Goal: Task Accomplishment & Management: Use online tool/utility

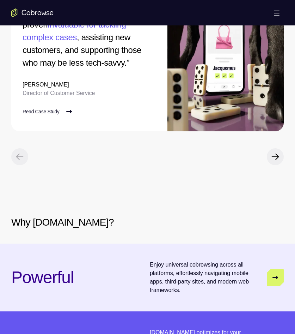
scroll to position [1308, 0]
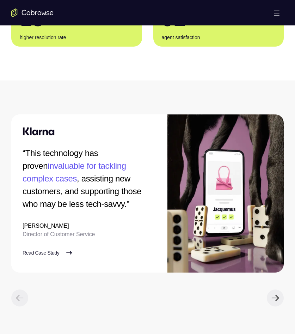
click at [282, 11] on button "Open main menu" at bounding box center [277, 13] width 14 height 14
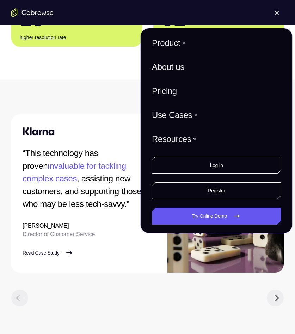
click at [72, 154] on div "This technology has proven invaluable for tackling complex cases , assisting ne…" at bounding box center [147, 333] width 295 height 507
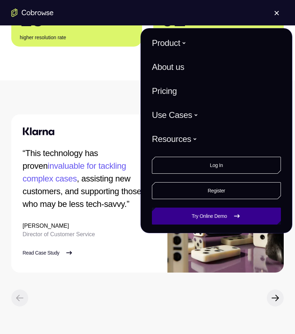
click at [178, 212] on link "Try Online Demo" at bounding box center [216, 215] width 129 height 17
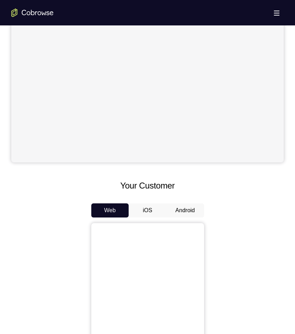
scroll to position [247, 0]
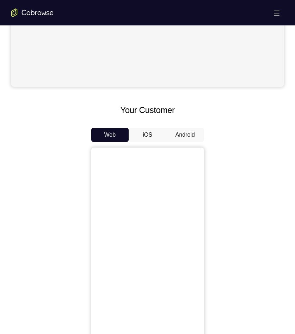
click at [179, 136] on button "Android" at bounding box center [185, 135] width 38 height 14
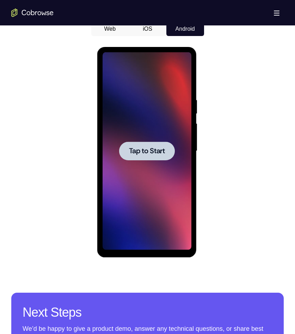
scroll to position [0, 0]
click at [160, 153] on span "Tap to Start" at bounding box center [147, 150] width 36 height 7
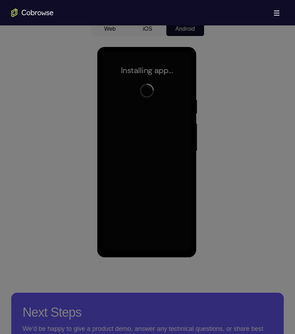
drag, startPoint x: 247, startPoint y: 4, endPoint x: 182, endPoint y: 73, distance: 94.8
click at [77, 77] on icon at bounding box center [150, 61] width 300 height 545
click at [236, 65] on icon at bounding box center [150, 61] width 300 height 545
click at [88, 144] on icon at bounding box center [150, 61] width 300 height 545
drag, startPoint x: 139, startPoint y: 243, endPoint x: 144, endPoint y: 246, distance: 6.7
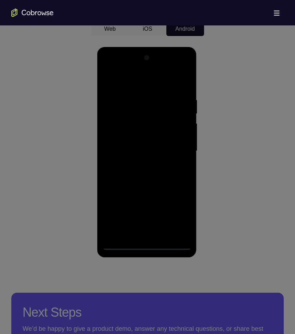
click at [139, 243] on icon at bounding box center [150, 61] width 300 height 545
click at [145, 248] on icon at bounding box center [150, 61] width 300 height 545
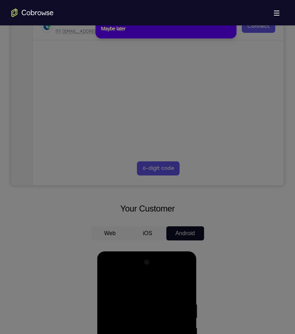
scroll to position [106, 0]
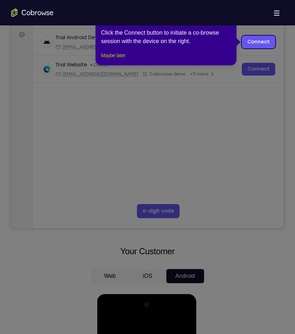
click at [125, 60] on button "Maybe later" at bounding box center [113, 55] width 24 height 8
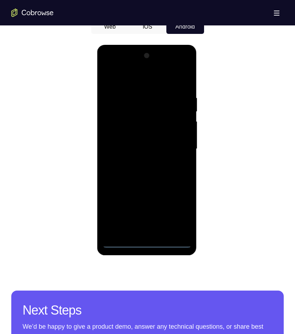
scroll to position [423, 0]
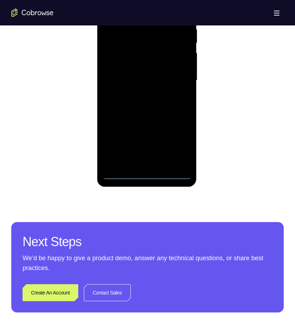
click at [147, 176] on div at bounding box center [147, 80] width 89 height 197
click at [178, 145] on div at bounding box center [147, 80] width 89 height 197
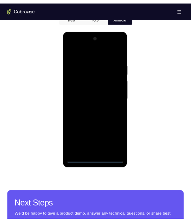
scroll to position [353, 0]
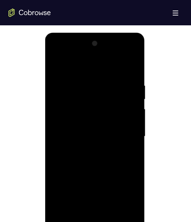
drag, startPoint x: 258, startPoint y: 0, endPoint x: 29, endPoint y: 84, distance: 243.7
click at [23, 90] on div at bounding box center [95, 136] width 174 height 217
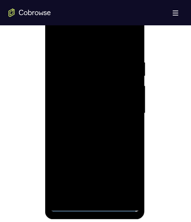
click at [57, 32] on div at bounding box center [94, 113] width 89 height 197
click at [124, 107] on div at bounding box center [94, 113] width 89 height 197
click at [102, 197] on div at bounding box center [94, 113] width 89 height 197
click at [79, 106] on div at bounding box center [94, 113] width 89 height 197
click at [78, 124] on div at bounding box center [94, 113] width 89 height 197
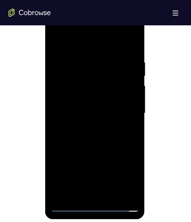
click at [96, 112] on div at bounding box center [94, 113] width 89 height 197
click at [103, 137] on div at bounding box center [94, 113] width 89 height 197
click at [105, 137] on div at bounding box center [94, 113] width 89 height 197
click at [129, 124] on div at bounding box center [94, 113] width 89 height 197
click at [118, 116] on div at bounding box center [94, 113] width 89 height 197
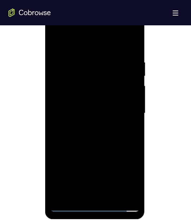
click at [115, 135] on div at bounding box center [94, 113] width 89 height 197
click at [111, 137] on div at bounding box center [94, 113] width 89 height 197
click at [134, 51] on div at bounding box center [94, 113] width 89 height 197
click at [111, 196] on div at bounding box center [94, 113] width 89 height 197
click at [100, 151] on div at bounding box center [94, 113] width 89 height 197
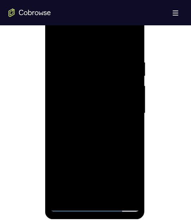
click at [72, 106] on div at bounding box center [94, 113] width 89 height 197
click at [78, 42] on div at bounding box center [94, 113] width 89 height 197
click at [63, 68] on div at bounding box center [94, 113] width 89 height 197
click at [94, 161] on div at bounding box center [94, 113] width 89 height 197
click at [133, 44] on div at bounding box center [94, 113] width 89 height 197
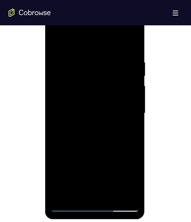
click at [61, 195] on div at bounding box center [94, 113] width 89 height 197
click at [135, 42] on div at bounding box center [94, 113] width 89 height 197
drag, startPoint x: 89, startPoint y: 145, endPoint x: 97, endPoint y: 148, distance: 8.3
click at [97, 148] on div at bounding box center [94, 113] width 89 height 197
click at [60, 122] on div at bounding box center [94, 113] width 89 height 197
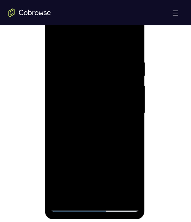
click at [131, 111] on div at bounding box center [94, 113] width 89 height 197
click at [132, 111] on div at bounding box center [94, 113] width 89 height 197
click at [132, 106] on div at bounding box center [94, 113] width 89 height 197
click at [132, 45] on div at bounding box center [94, 113] width 89 height 197
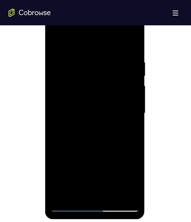
click at [82, 121] on div at bounding box center [94, 113] width 89 height 197
click at [57, 41] on div at bounding box center [94, 113] width 89 height 197
click at [133, 120] on div at bounding box center [94, 113] width 89 height 197
click at [95, 67] on div at bounding box center [94, 113] width 89 height 197
click at [56, 46] on div at bounding box center [94, 113] width 89 height 197
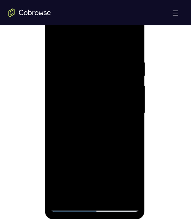
click at [105, 118] on div at bounding box center [94, 113] width 89 height 197
click at [53, 41] on div at bounding box center [94, 113] width 89 height 197
click at [82, 59] on div at bounding box center [94, 113] width 89 height 197
drag, startPoint x: 92, startPoint y: 150, endPoint x: 93, endPoint y: 86, distance: 64.2
click at [93, 86] on div at bounding box center [94, 113] width 89 height 197
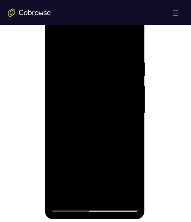
drag, startPoint x: 84, startPoint y: 143, endPoint x: 87, endPoint y: 161, distance: 18.7
click at [87, 161] on div at bounding box center [94, 113] width 89 height 197
click at [74, 85] on div at bounding box center [94, 113] width 89 height 197
drag, startPoint x: 93, startPoint y: 72, endPoint x: 96, endPoint y: 125, distance: 53.3
click at [96, 125] on div at bounding box center [94, 113] width 89 height 197
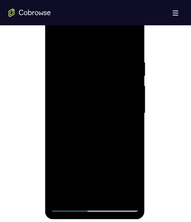
click at [54, 42] on div at bounding box center [94, 113] width 89 height 197
click at [106, 129] on div at bounding box center [94, 113] width 89 height 197
click at [129, 131] on div at bounding box center [94, 113] width 89 height 197
click at [108, 56] on div at bounding box center [94, 113] width 89 height 197
drag, startPoint x: 83, startPoint y: 165, endPoint x: 84, endPoint y: 90, distance: 75.1
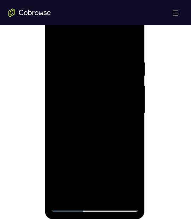
click at [84, 90] on div at bounding box center [94, 113] width 89 height 197
drag, startPoint x: 83, startPoint y: 162, endPoint x: 86, endPoint y: 97, distance: 64.6
click at [86, 97] on div at bounding box center [94, 113] width 89 height 197
drag, startPoint x: 85, startPoint y: 155, endPoint x: 85, endPoint y: 97, distance: 57.5
click at [85, 97] on div at bounding box center [94, 113] width 89 height 197
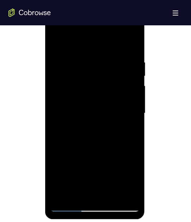
click at [53, 115] on div at bounding box center [94, 113] width 89 height 197
drag, startPoint x: 77, startPoint y: 171, endPoint x: 82, endPoint y: 92, distance: 78.8
click at [82, 92] on div at bounding box center [94, 113] width 89 height 197
drag, startPoint x: 76, startPoint y: 175, endPoint x: 80, endPoint y: 97, distance: 77.7
click at [80, 97] on div at bounding box center [94, 113] width 89 height 197
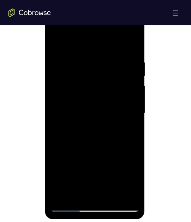
click at [107, 163] on div at bounding box center [94, 113] width 89 height 197
click at [73, 135] on div at bounding box center [94, 113] width 89 height 197
drag, startPoint x: 105, startPoint y: 67, endPoint x: 108, endPoint y: 114, distance: 47.0
click at [108, 114] on div at bounding box center [94, 113] width 89 height 197
click at [57, 42] on div at bounding box center [94, 113] width 89 height 197
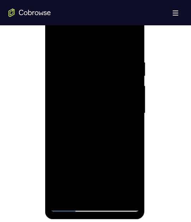
drag, startPoint x: 88, startPoint y: 168, endPoint x: 93, endPoint y: 90, distance: 77.7
click at [93, 90] on div at bounding box center [94, 113] width 89 height 197
drag, startPoint x: 88, startPoint y: 151, endPoint x: 88, endPoint y: 104, distance: 46.5
click at [88, 104] on div at bounding box center [94, 113] width 89 height 197
drag, startPoint x: 85, startPoint y: 153, endPoint x: 83, endPoint y: 86, distance: 67.0
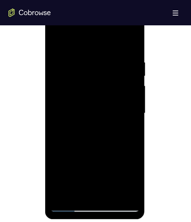
click at [83, 86] on div at bounding box center [94, 113] width 89 height 197
drag, startPoint x: 85, startPoint y: 167, endPoint x: 83, endPoint y: 94, distance: 73.0
click at [83, 94] on div at bounding box center [94, 113] width 89 height 197
click at [108, 145] on div at bounding box center [94, 113] width 89 height 197
click at [123, 142] on div at bounding box center [94, 113] width 89 height 197
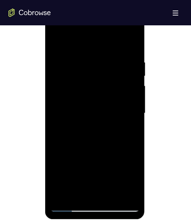
drag, startPoint x: 82, startPoint y: 176, endPoint x: 81, endPoint y: 112, distance: 63.8
click at [81, 112] on div at bounding box center [94, 113] width 89 height 197
drag, startPoint x: 81, startPoint y: 144, endPoint x: 83, endPoint y: 56, distance: 87.8
click at [83, 56] on div at bounding box center [94, 113] width 89 height 197
click at [62, 199] on div at bounding box center [94, 113] width 89 height 197
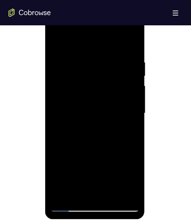
click at [85, 63] on div at bounding box center [94, 113] width 89 height 197
click at [122, 194] on div at bounding box center [94, 113] width 89 height 197
click at [132, 44] on div at bounding box center [94, 113] width 89 height 197
click at [133, 61] on div at bounding box center [94, 113] width 89 height 197
click at [134, 128] on div at bounding box center [94, 113] width 89 height 197
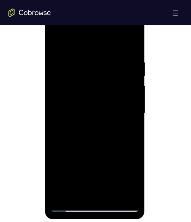
click at [135, 129] on div at bounding box center [94, 113] width 89 height 197
click at [123, 195] on div at bounding box center [94, 113] width 89 height 197
click at [72, 44] on div at bounding box center [94, 113] width 89 height 197
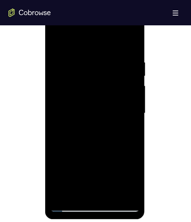
click at [114, 68] on div at bounding box center [94, 113] width 89 height 197
click at [55, 45] on div at bounding box center [94, 113] width 89 height 197
click at [56, 44] on div at bounding box center [94, 113] width 89 height 197
drag, startPoint x: 131, startPoint y: 59, endPoint x: 50, endPoint y: 58, distance: 80.7
click at [50, 58] on div at bounding box center [95, 115] width 100 height 210
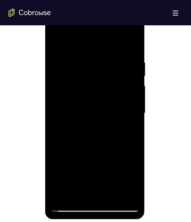
drag, startPoint x: 132, startPoint y: 63, endPoint x: 58, endPoint y: 66, distance: 74.5
click at [58, 66] on div at bounding box center [94, 113] width 89 height 197
drag, startPoint x: 94, startPoint y: 60, endPoint x: 133, endPoint y: 60, distance: 38.8
click at [133, 60] on div at bounding box center [94, 113] width 89 height 197
click at [86, 57] on div at bounding box center [94, 113] width 89 height 197
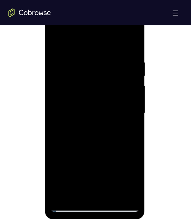
click at [129, 101] on div at bounding box center [94, 113] width 89 height 197
click at [129, 103] on div at bounding box center [94, 113] width 89 height 197
click at [130, 104] on div at bounding box center [94, 113] width 89 height 197
click at [130, 105] on div at bounding box center [94, 113] width 89 height 197
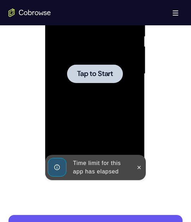
scroll to position [470, 0]
